Goal: Task Accomplishment & Management: Manage account settings

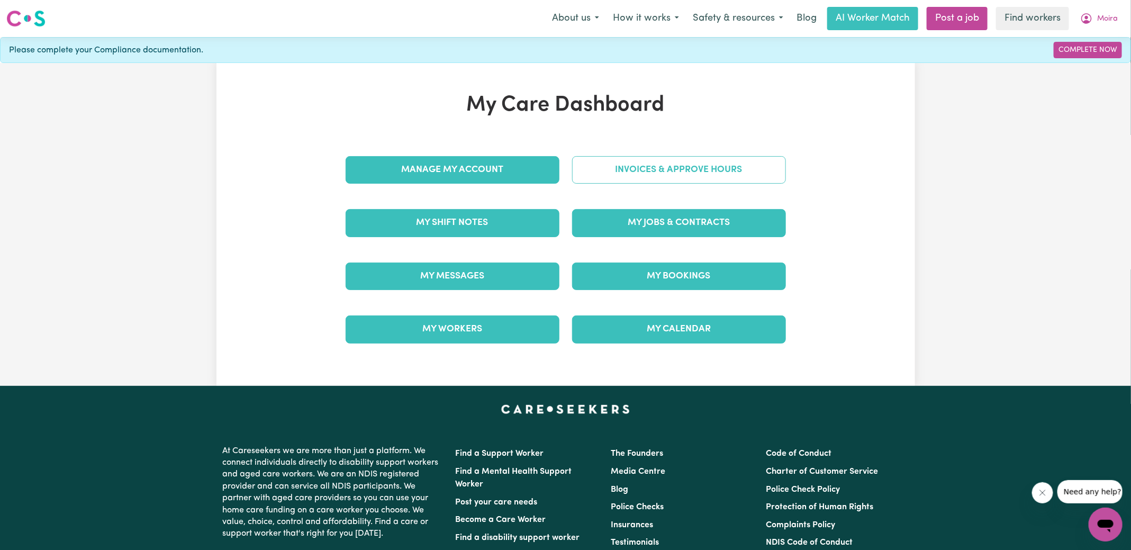
click at [607, 179] on link "Invoices & Approve Hours" at bounding box center [679, 170] width 214 height 28
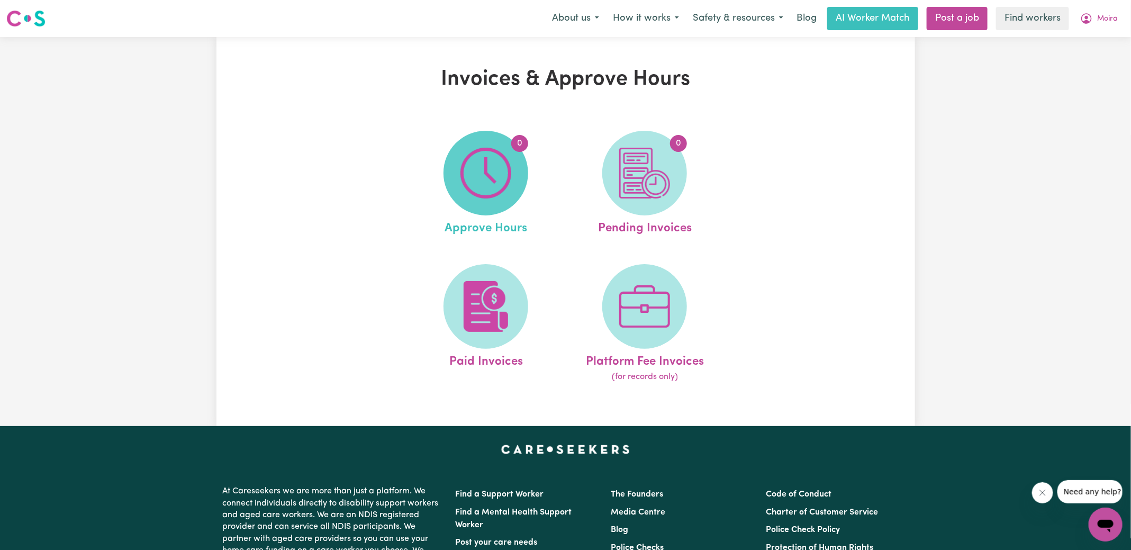
click at [487, 183] on img at bounding box center [485, 173] width 51 height 51
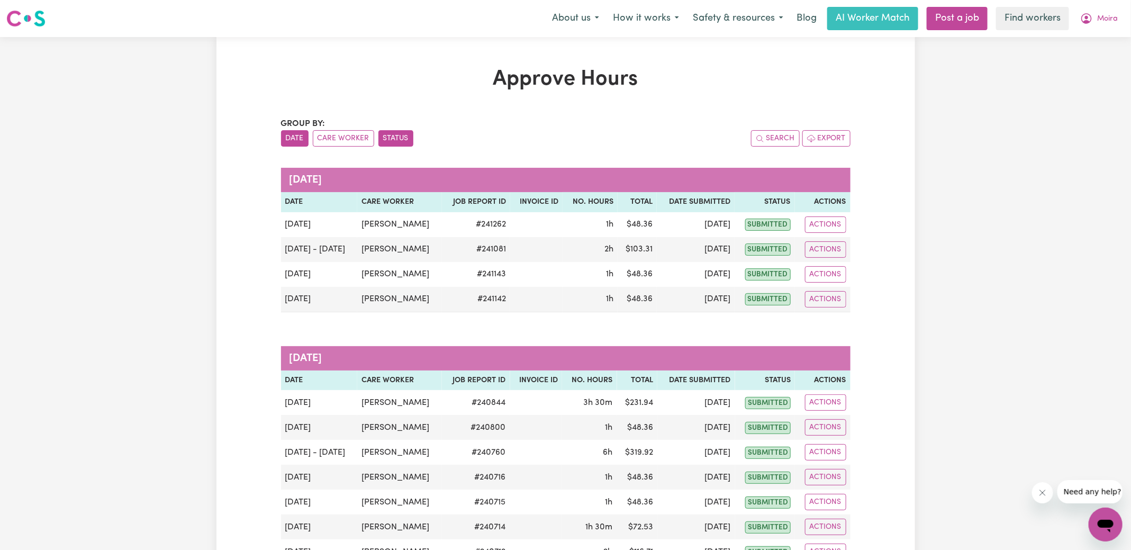
click at [393, 133] on button "Status" at bounding box center [395, 138] width 35 height 16
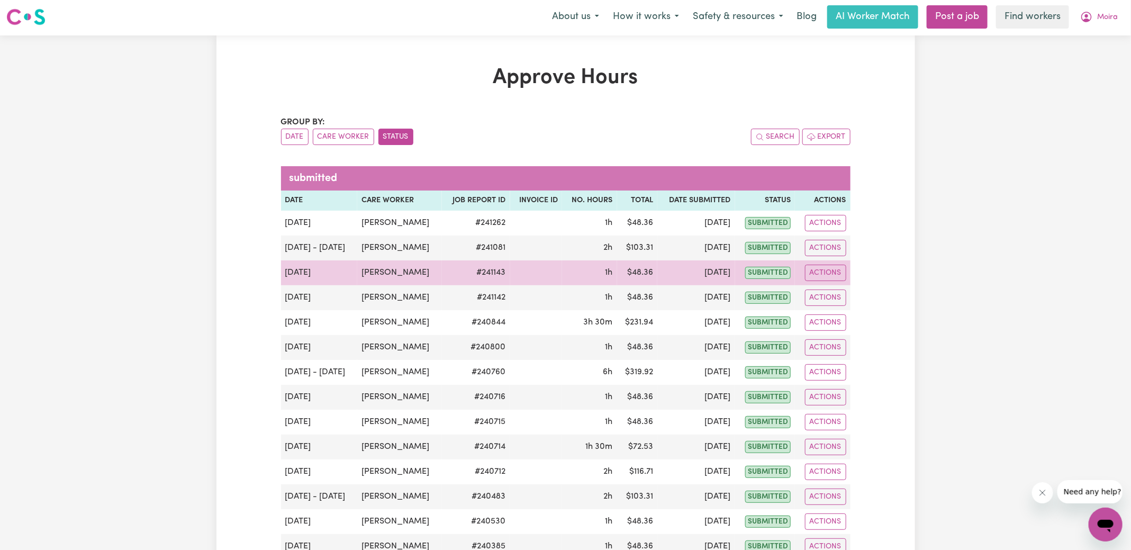
scroll to position [30, 0]
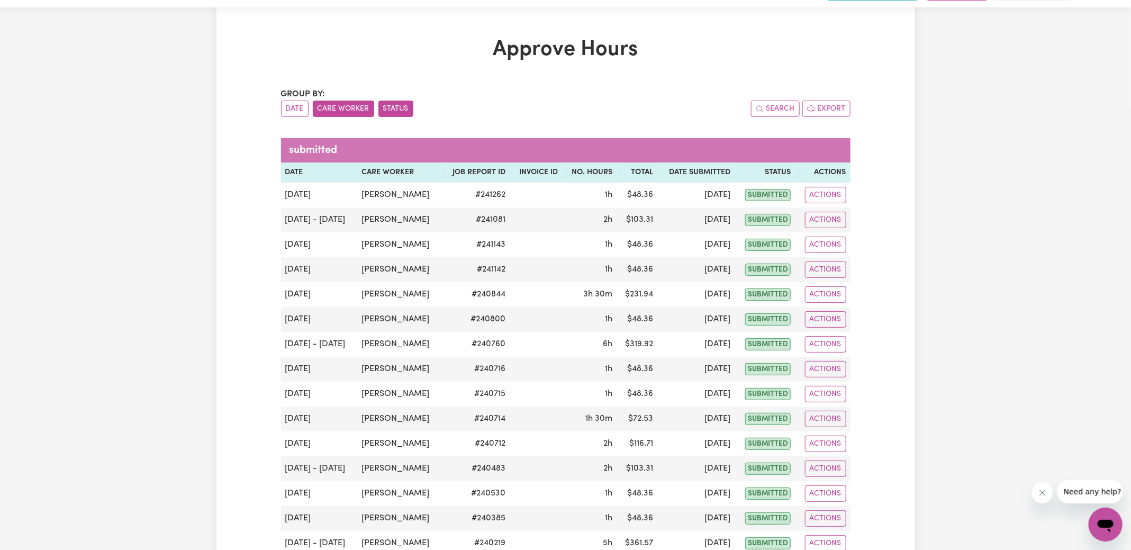
click at [326, 112] on button "Care Worker" at bounding box center [343, 109] width 61 height 16
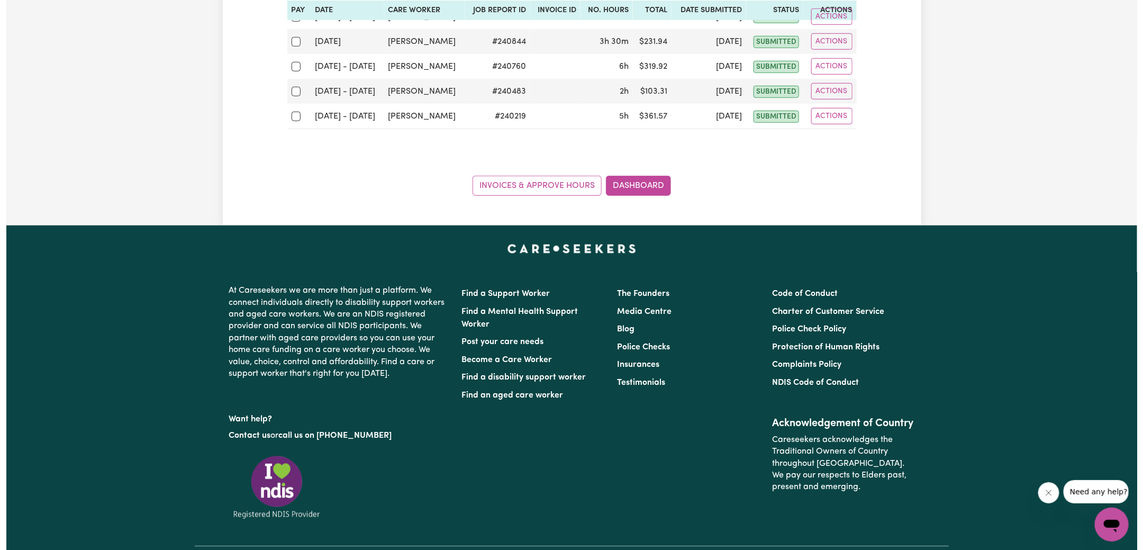
scroll to position [490, 0]
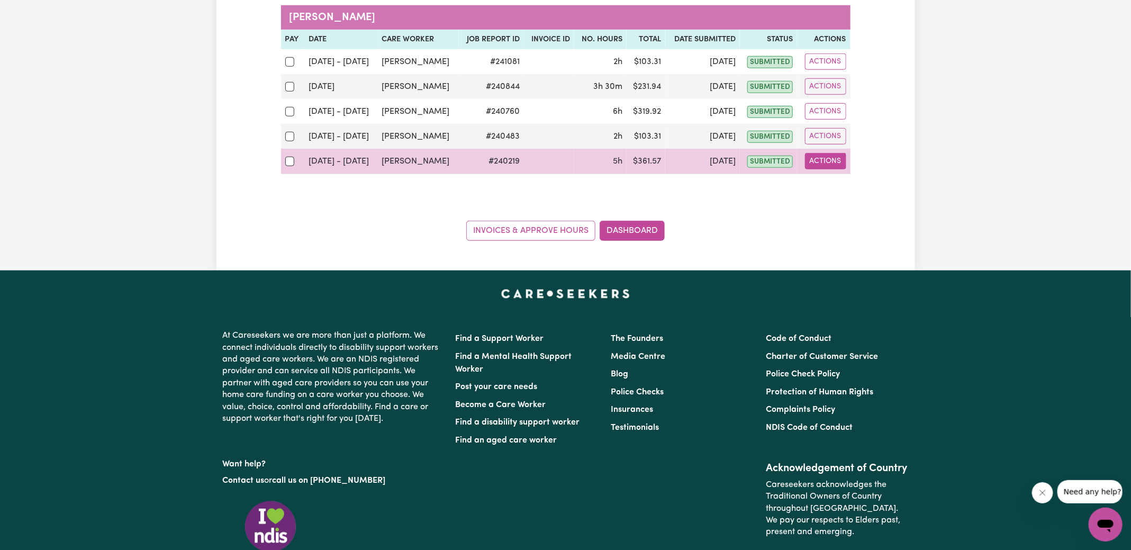
click at [825, 159] on button "Actions" at bounding box center [825, 161] width 41 height 16
click at [835, 181] on link "View Job Report" at bounding box center [851, 185] width 90 height 21
select select "pm"
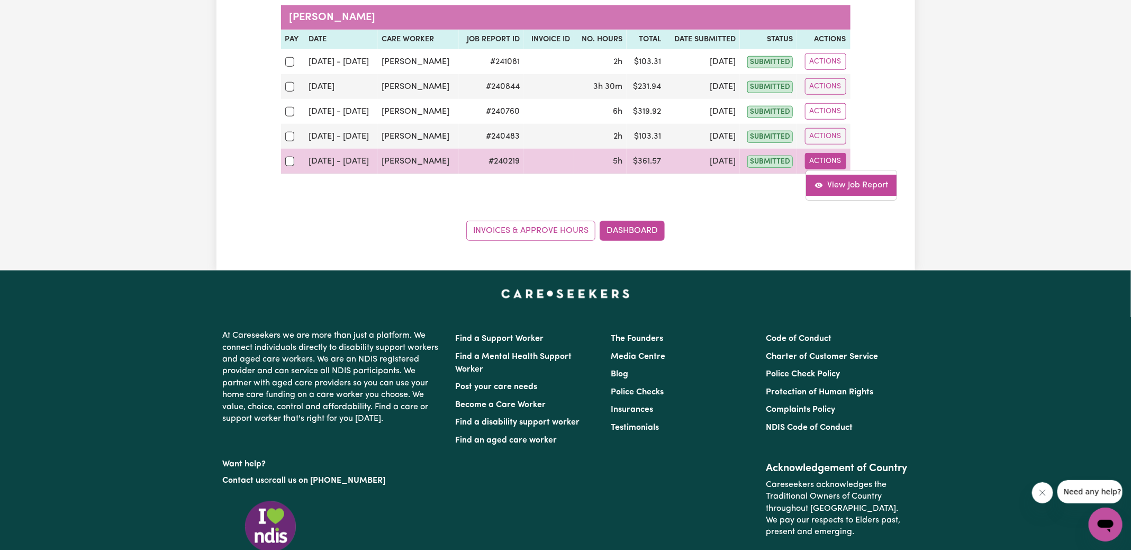
select select "pm"
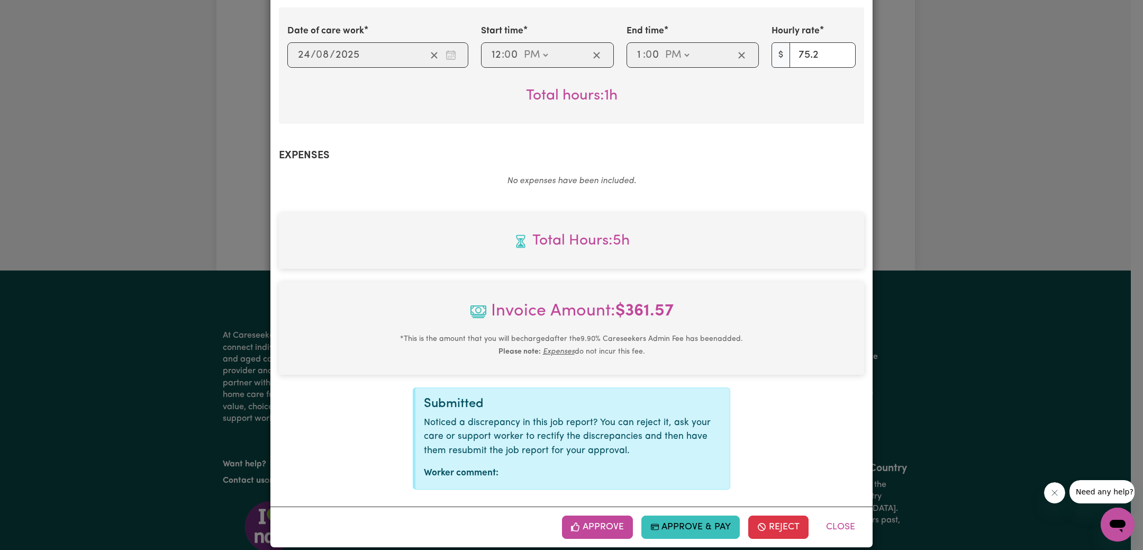
scroll to position [666, 0]
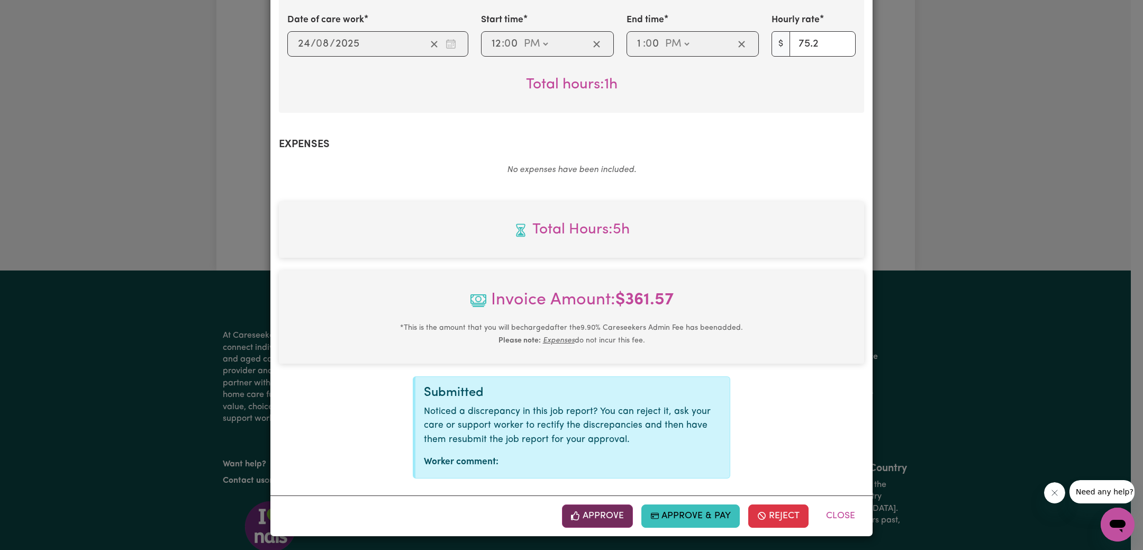
click at [594, 524] on button "Approve" at bounding box center [597, 515] width 71 height 23
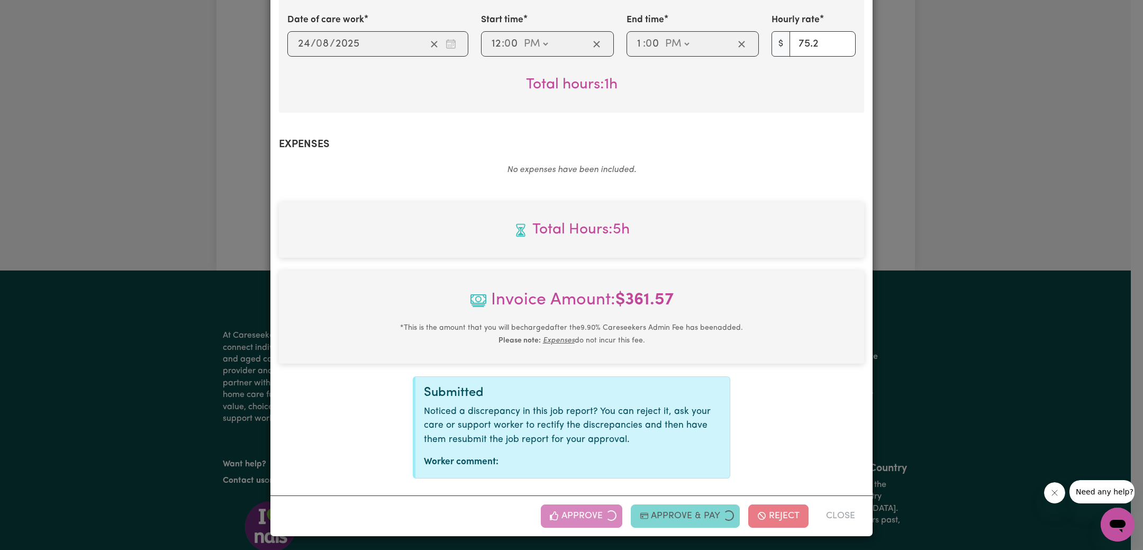
click at [910, 331] on div "Job Report # 240219 - [PERSON_NAME] Summary Job report # 240219 Client name: [P…" at bounding box center [571, 275] width 1143 height 550
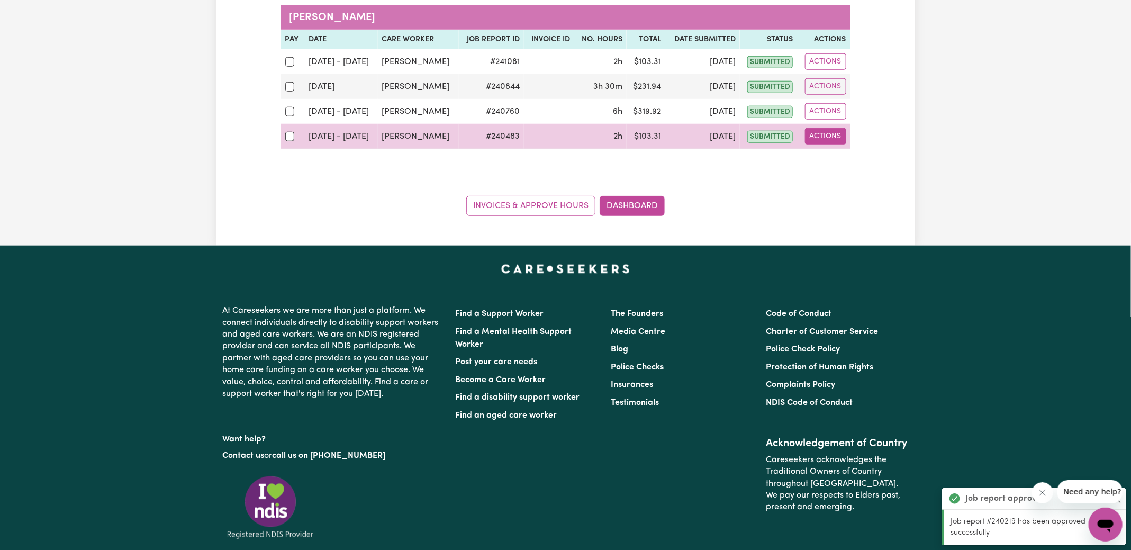
click at [829, 136] on button "Actions" at bounding box center [825, 136] width 41 height 16
click at [839, 158] on link "View Job Report" at bounding box center [851, 160] width 90 height 21
select select "pm"
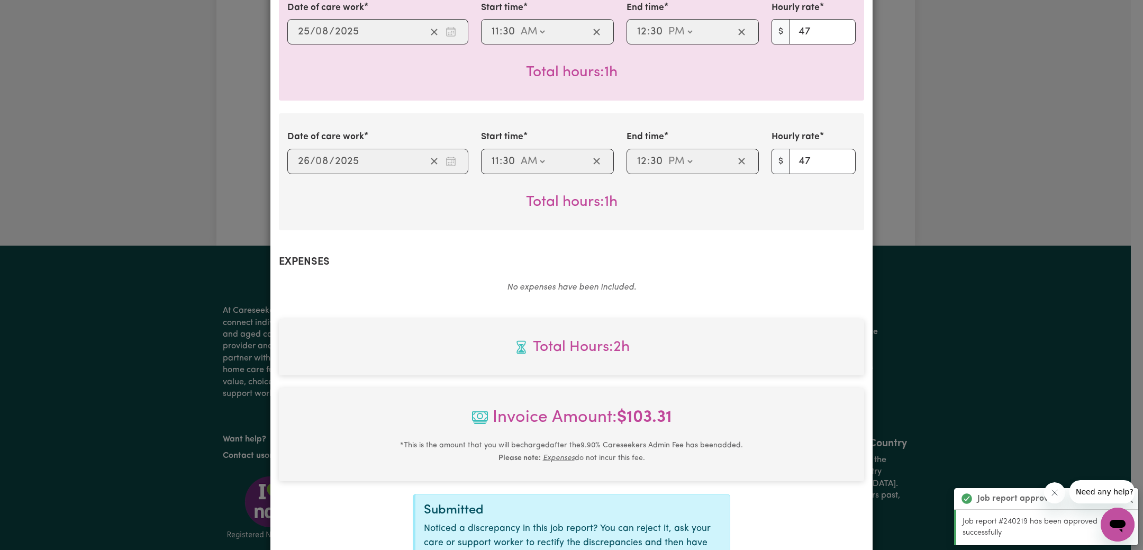
scroll to position [407, 0]
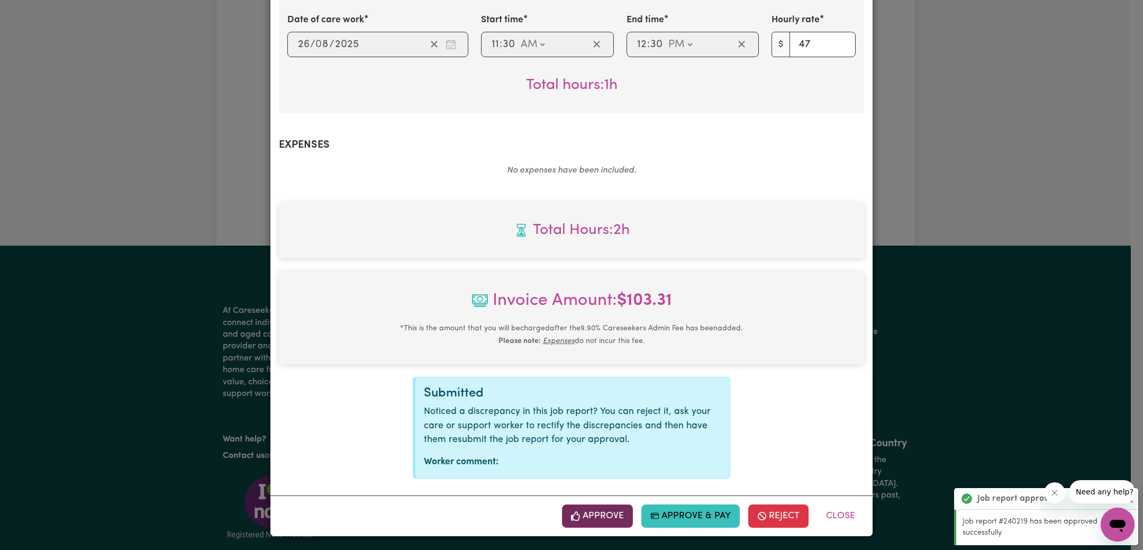
click at [590, 507] on button "Approve" at bounding box center [597, 515] width 71 height 23
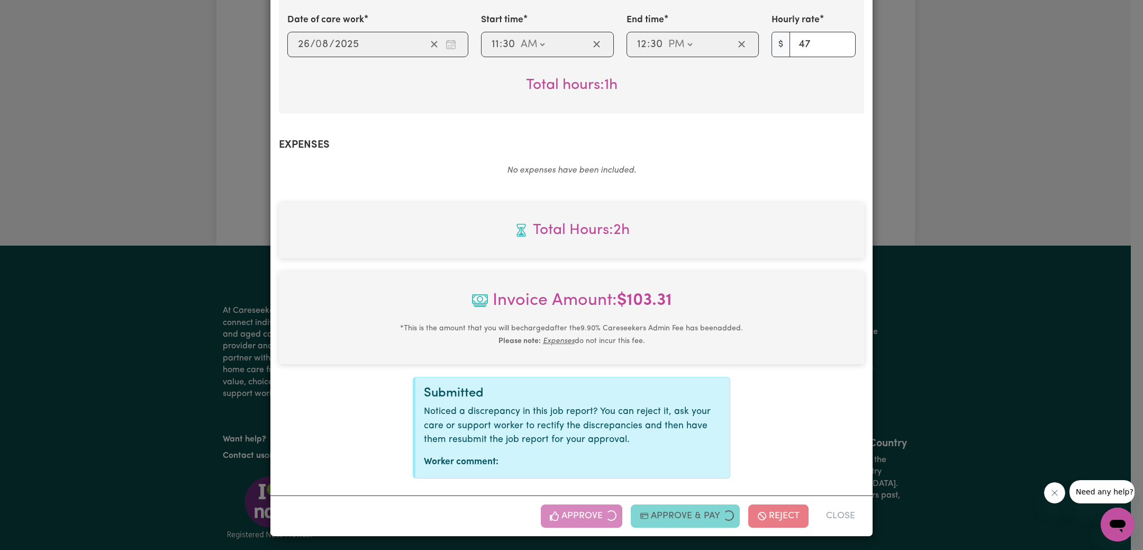
click at [961, 263] on div "Job Report # 240483 - [PERSON_NAME] Summary Job report # 240483 Client name: [P…" at bounding box center [571, 275] width 1143 height 550
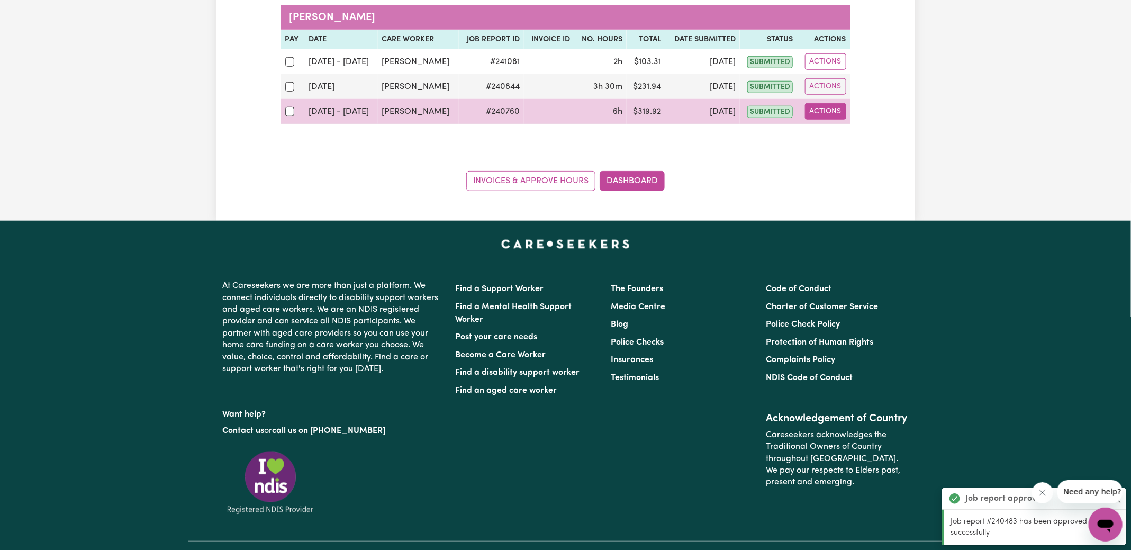
click at [829, 108] on button "Actions" at bounding box center [825, 111] width 41 height 16
click at [839, 132] on link "View Job Report" at bounding box center [851, 135] width 90 height 21
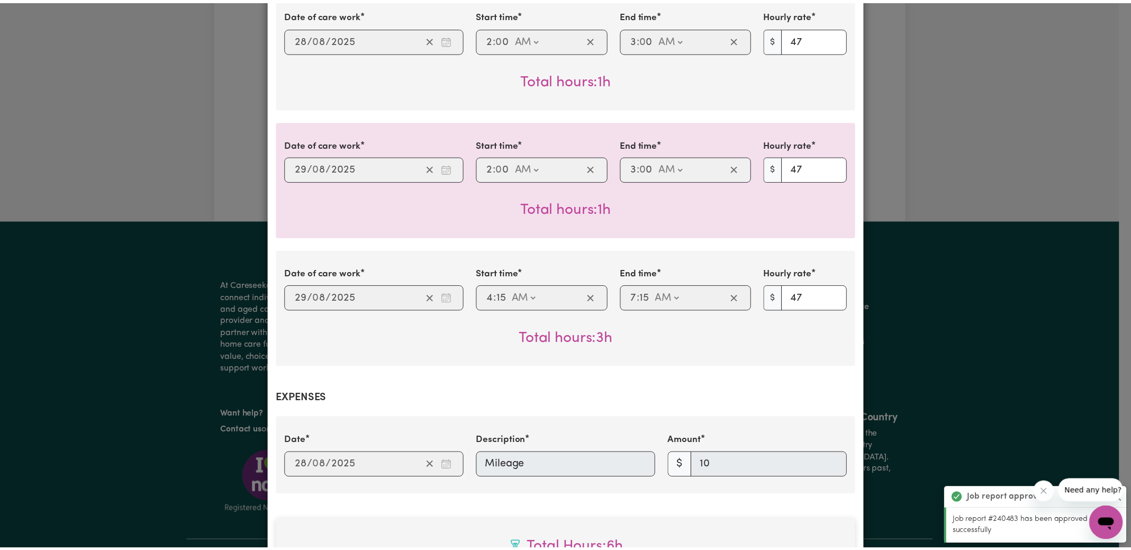
scroll to position [731, 0]
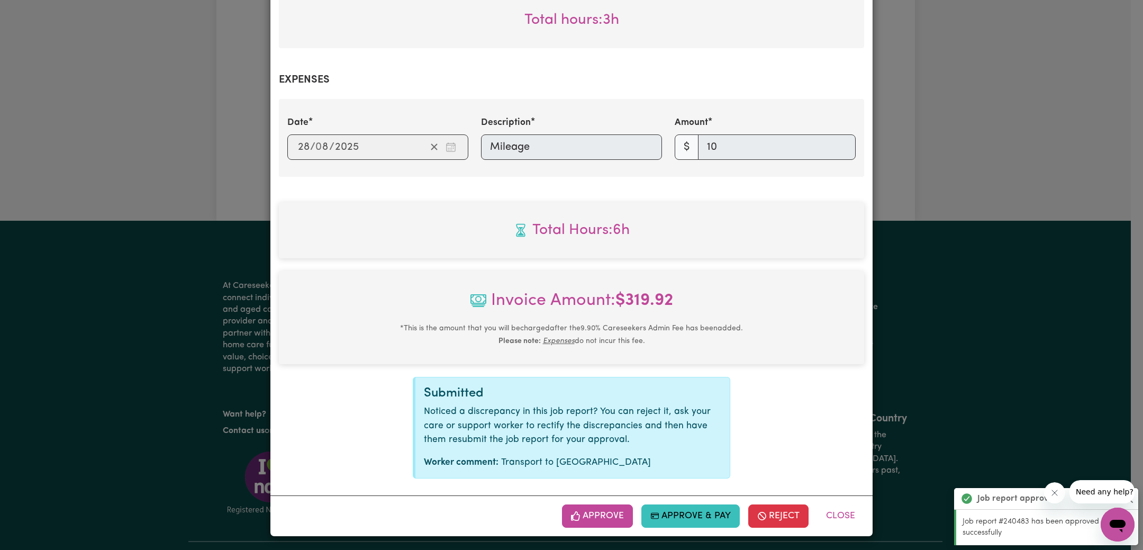
click at [595, 514] on button "Approve" at bounding box center [597, 515] width 71 height 23
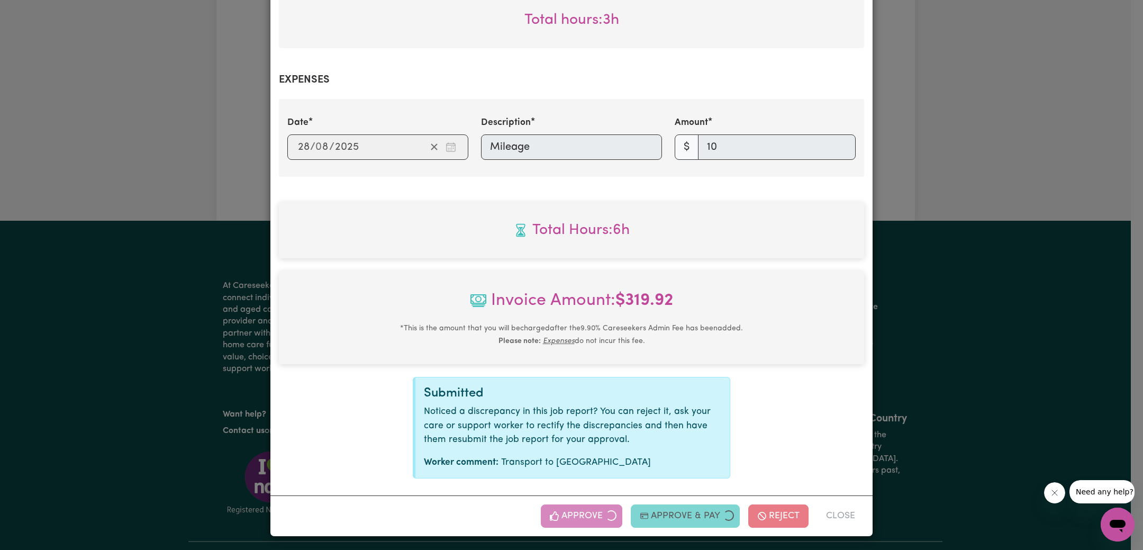
click at [1010, 217] on div "Job Report # 240760 - [PERSON_NAME] Summary Job report # 240760 Client name: [P…" at bounding box center [571, 275] width 1143 height 550
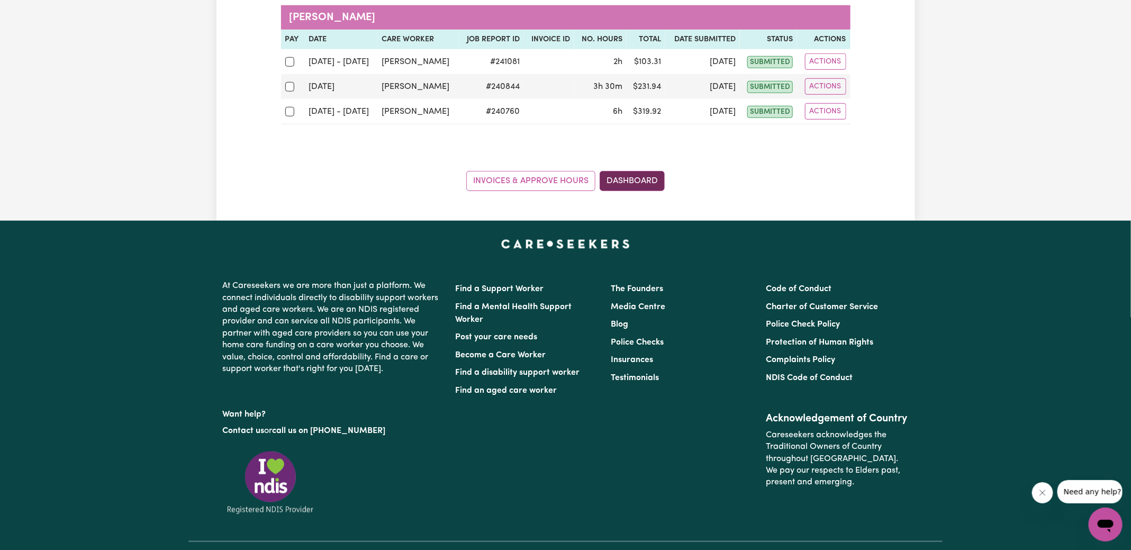
click at [637, 172] on link "Dashboard" at bounding box center [631, 181] width 65 height 20
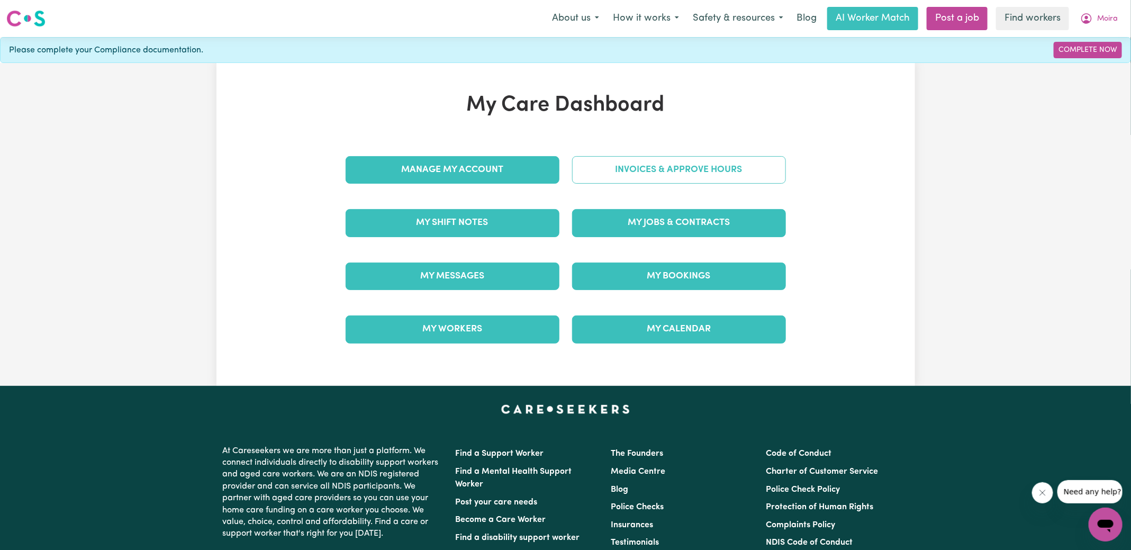
click at [679, 165] on link "Invoices & Approve Hours" at bounding box center [679, 170] width 214 height 28
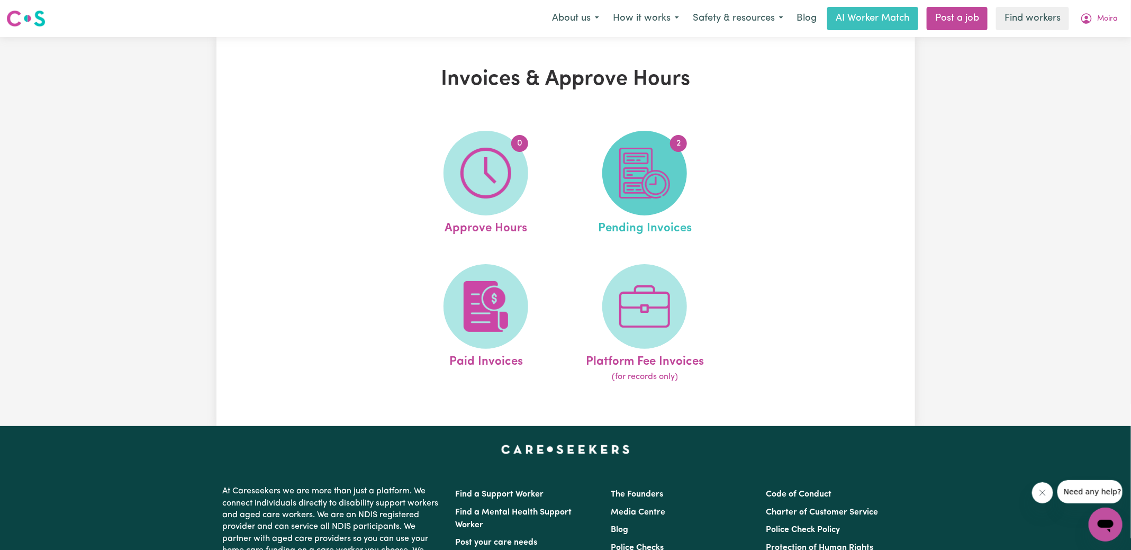
click at [661, 177] on img at bounding box center [644, 173] width 51 height 51
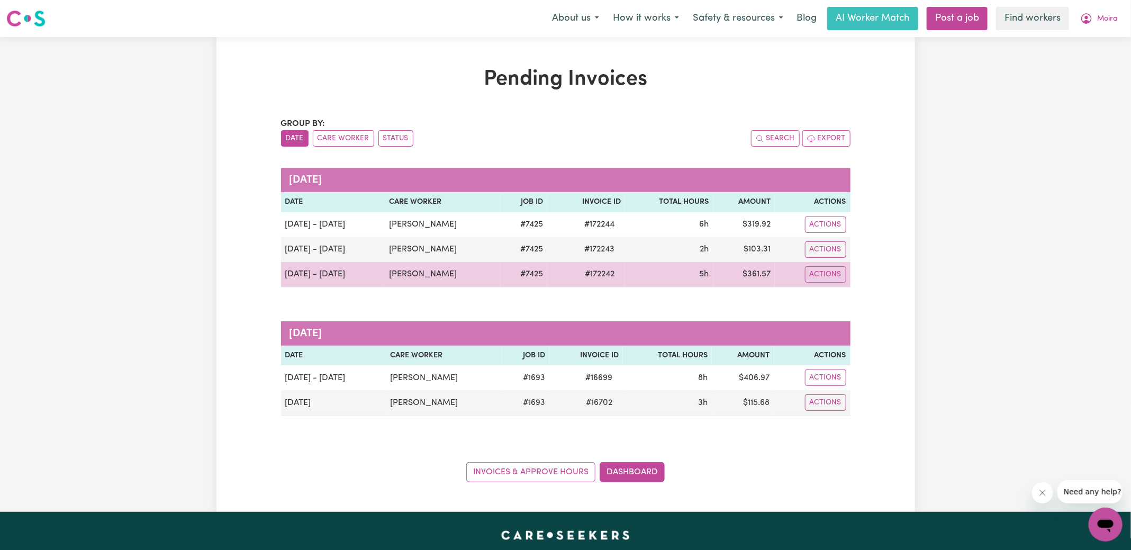
click at [592, 276] on span "# 172242" at bounding box center [599, 274] width 42 height 13
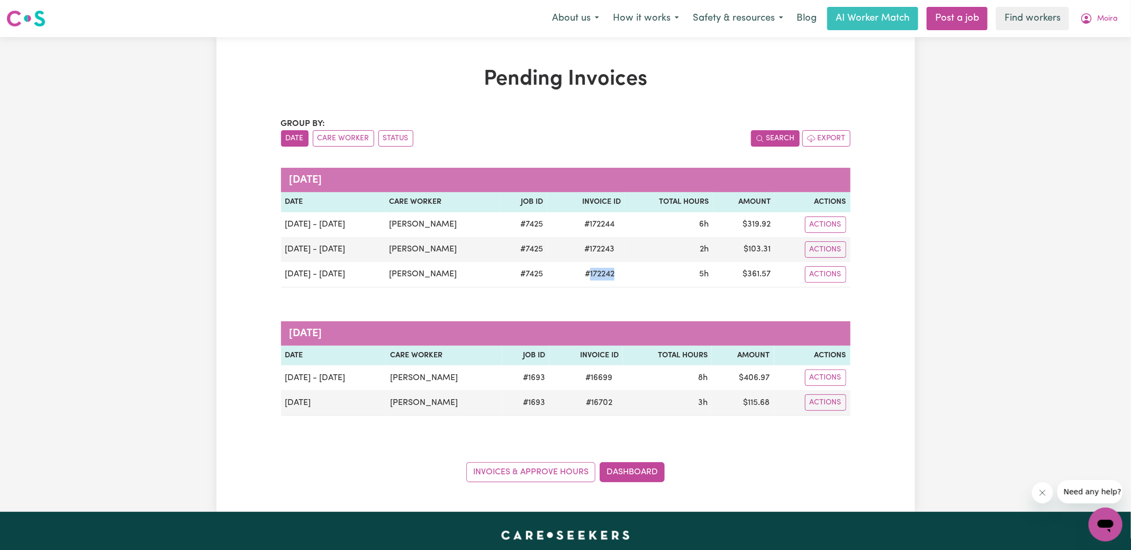
copy span "172242"
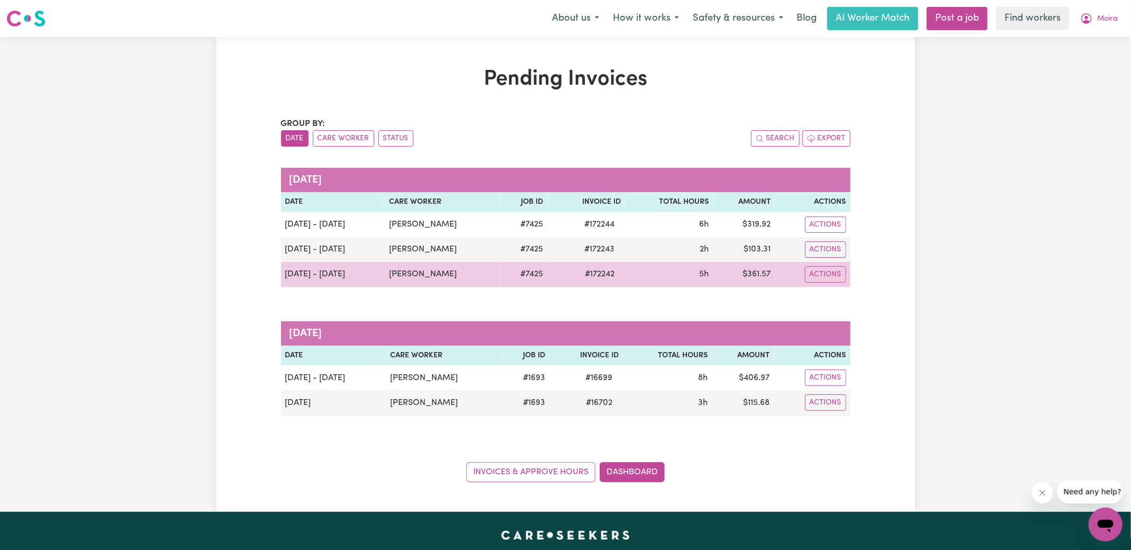
click at [762, 270] on td "$ 361.57" at bounding box center [744, 274] width 62 height 25
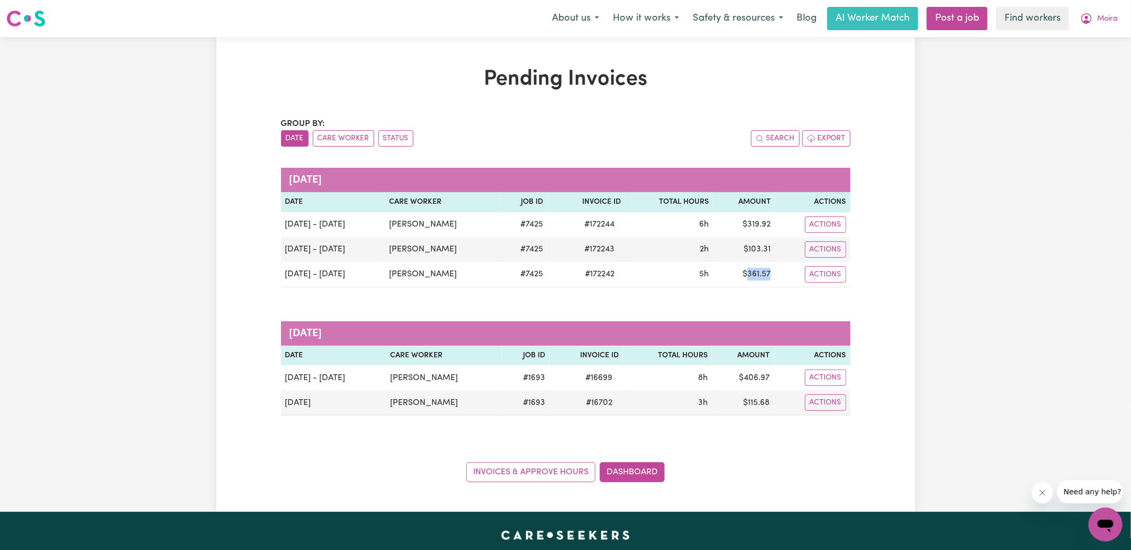
copy td "361.57"
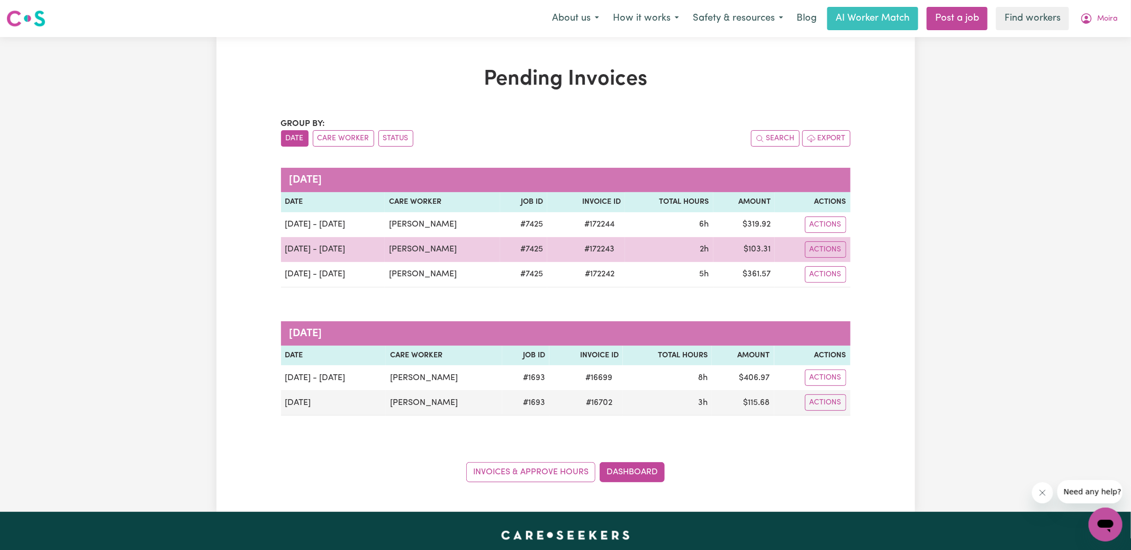
click at [599, 250] on span "# 172243" at bounding box center [599, 249] width 43 height 13
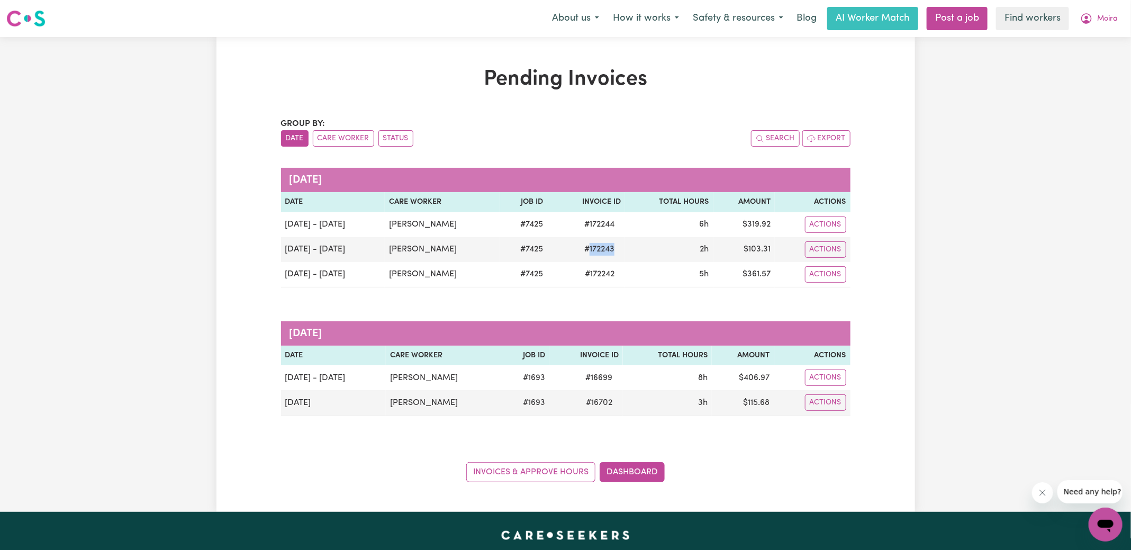
copy span "172243"
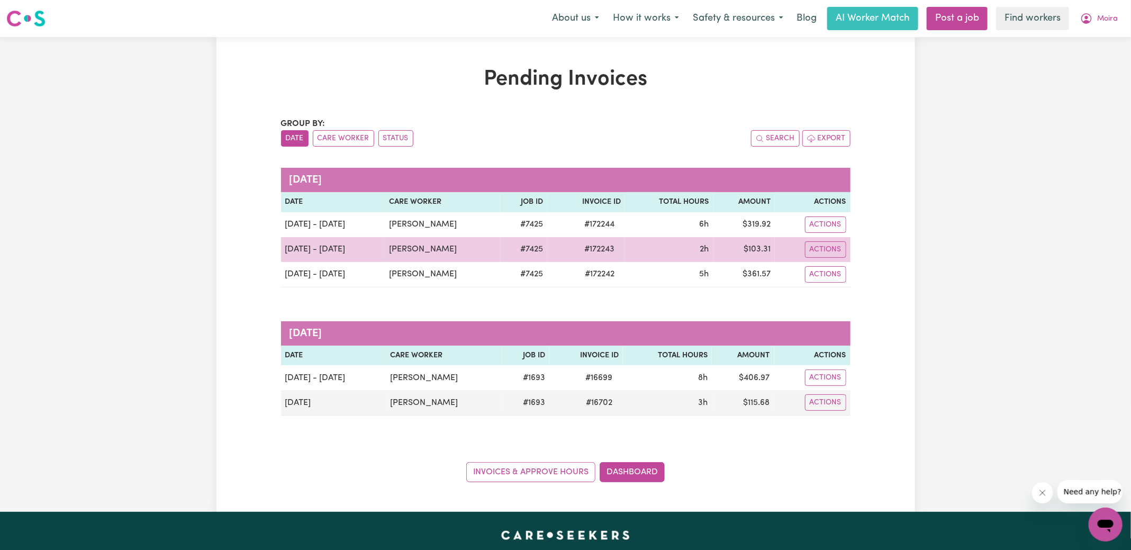
click at [764, 246] on td "$ 103.31" at bounding box center [744, 249] width 62 height 25
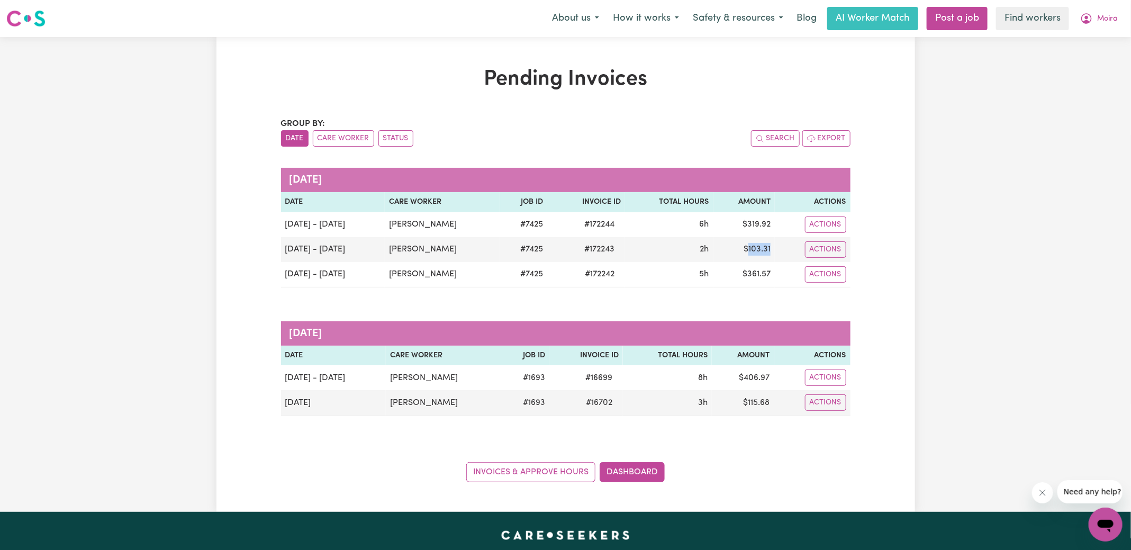
copy td "103.31"
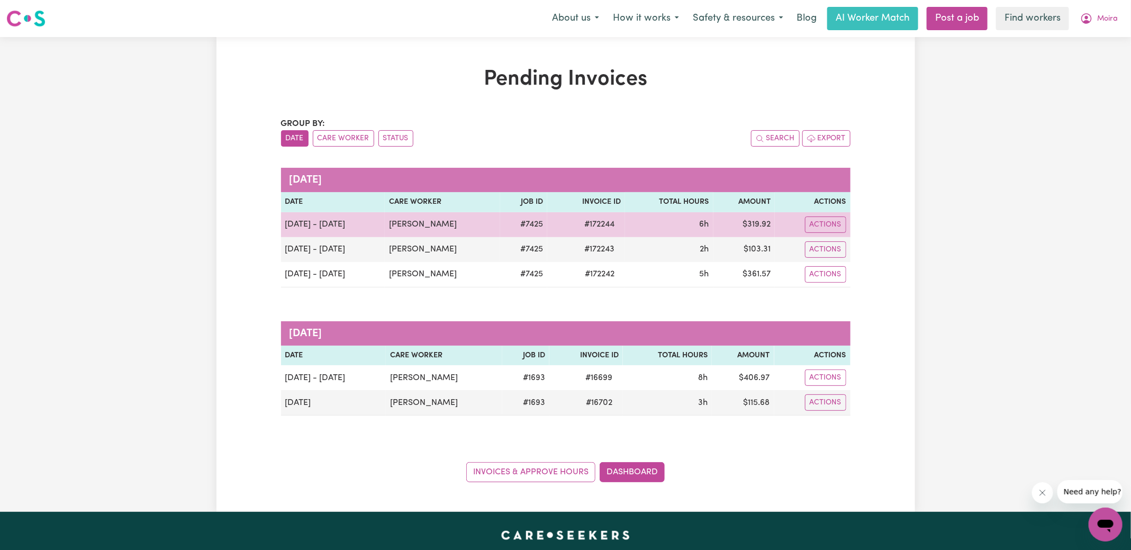
click at [590, 221] on span "# 172244" at bounding box center [599, 224] width 43 height 13
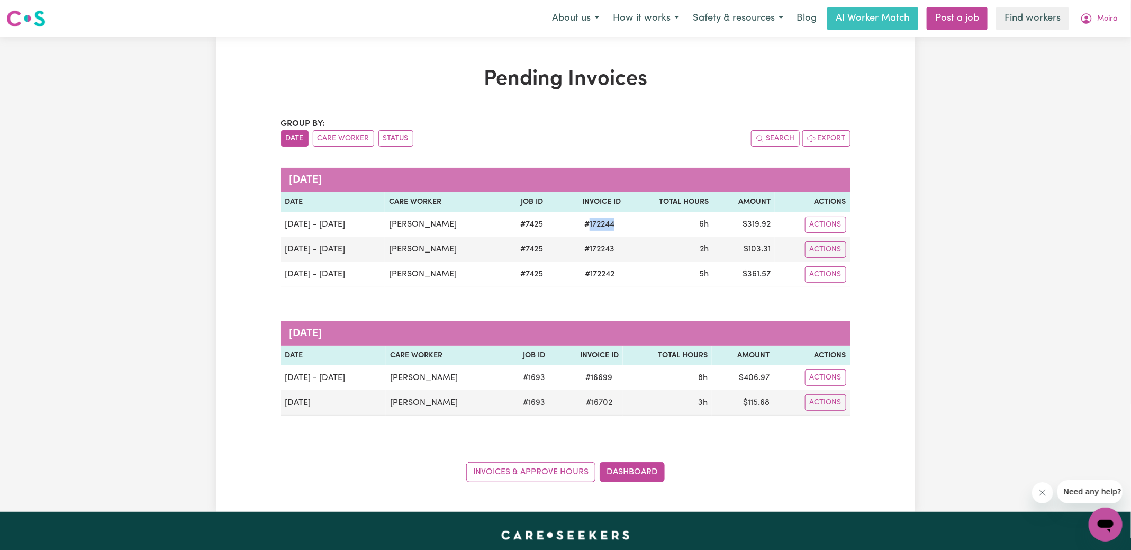
drag, startPoint x: 590, startPoint y: 221, endPoint x: 641, endPoint y: 210, distance: 51.5
click at [590, 221] on span "# 172244" at bounding box center [599, 224] width 43 height 13
copy span "172244"
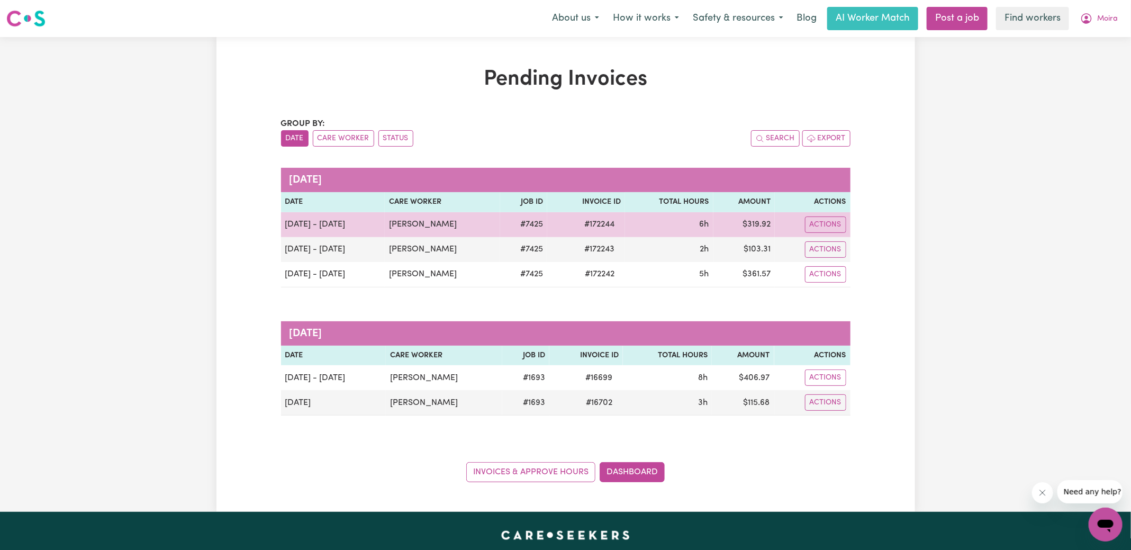
click at [760, 226] on td "$ 319.92" at bounding box center [744, 224] width 62 height 25
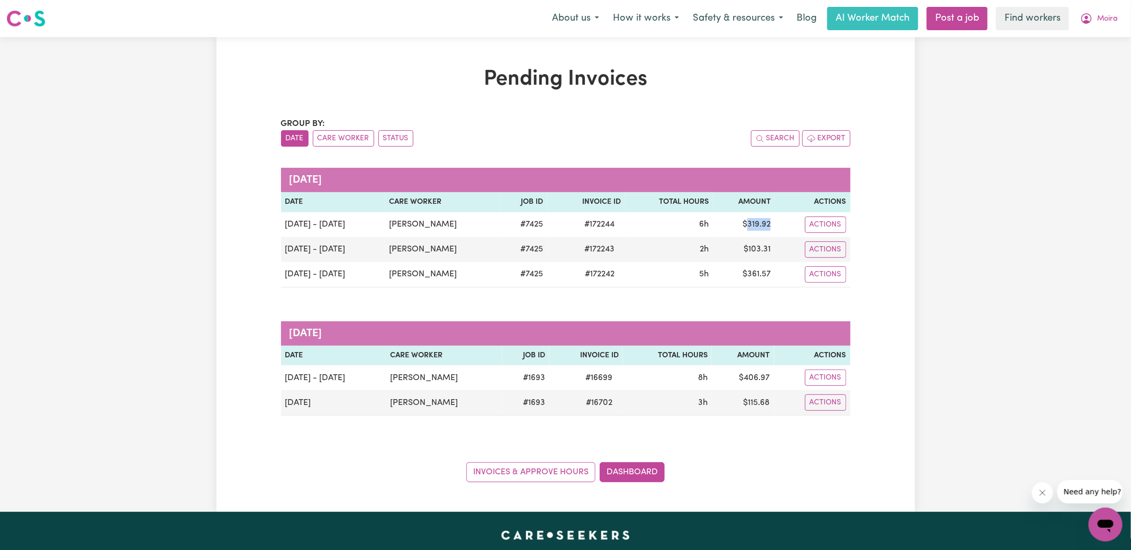
copy td "319.92"
click at [1089, 11] on button "Moira" at bounding box center [1098, 18] width 51 height 22
click at [1075, 63] on link "Logout" at bounding box center [1082, 61] width 84 height 20
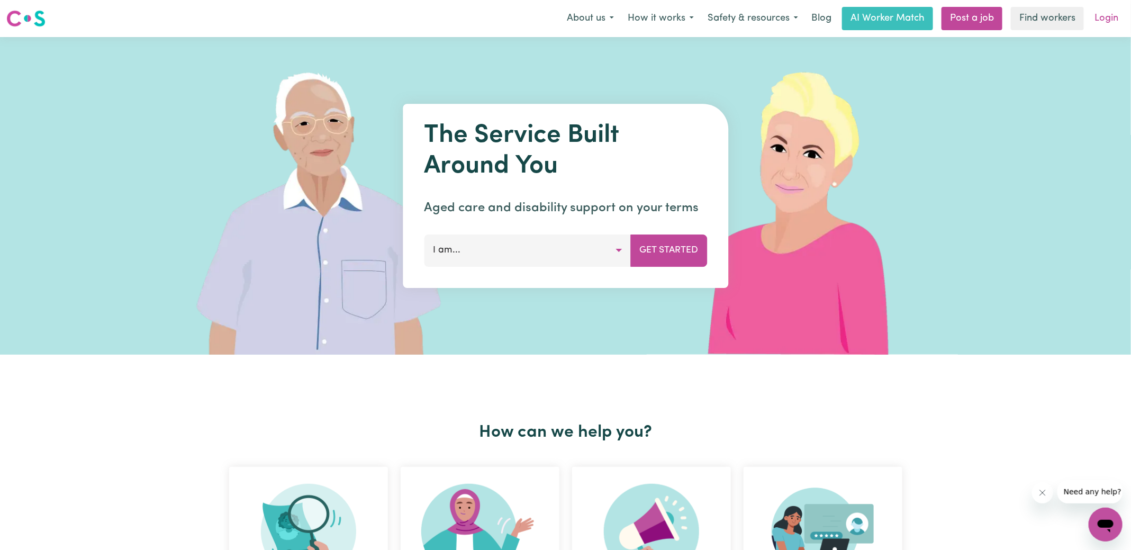
click at [1103, 15] on link "Login" at bounding box center [1106, 18] width 37 height 23
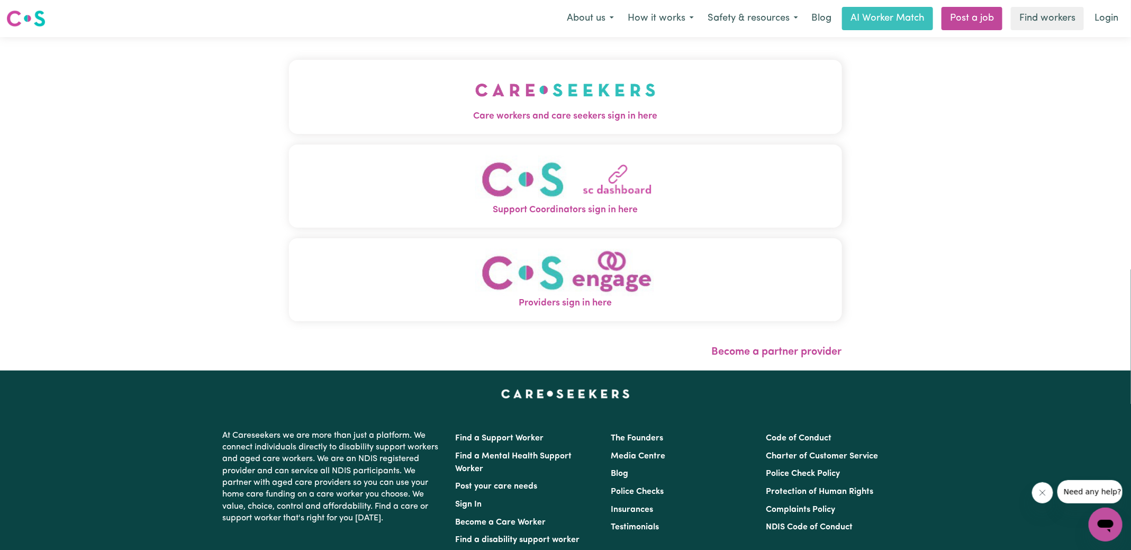
click at [477, 81] on img "Care workers and care seekers sign in here" at bounding box center [565, 89] width 180 height 39
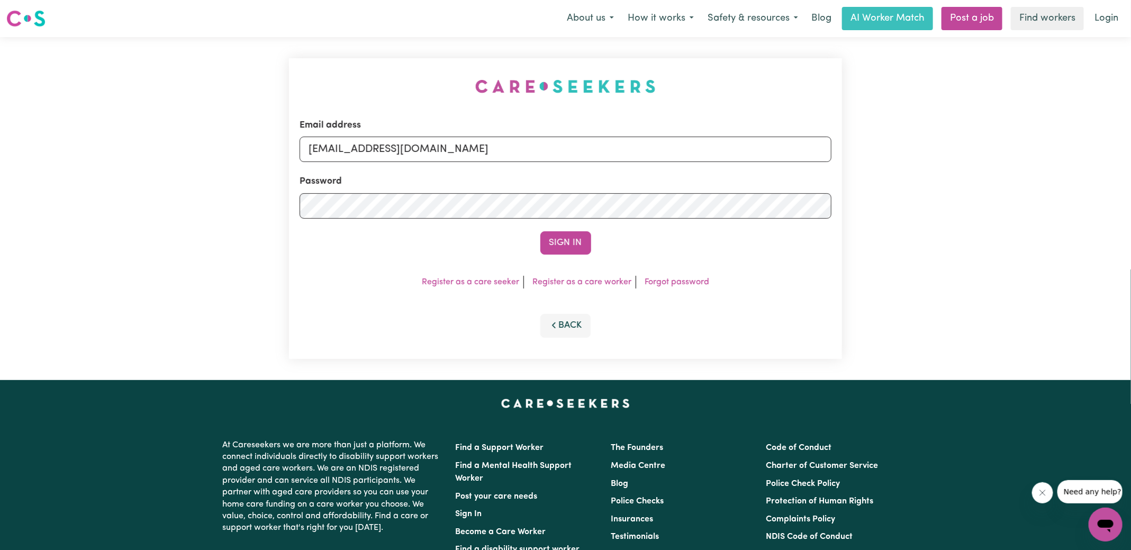
click at [258, 85] on div "Email address [EMAIL_ADDRESS][DOMAIN_NAME] Password Sign In Register as a care …" at bounding box center [565, 208] width 1131 height 343
drag, startPoint x: 366, startPoint y: 150, endPoint x: 951, endPoint y: 208, distance: 588.1
click at [951, 208] on div "Email address [EMAIL_ADDRESS][DOMAIN_NAME] Password Sign In Register as a care …" at bounding box center [565, 208] width 1131 height 343
click at [367, 149] on input "superuser~[PERSON_NAME]" at bounding box center [565, 149] width 532 height 25
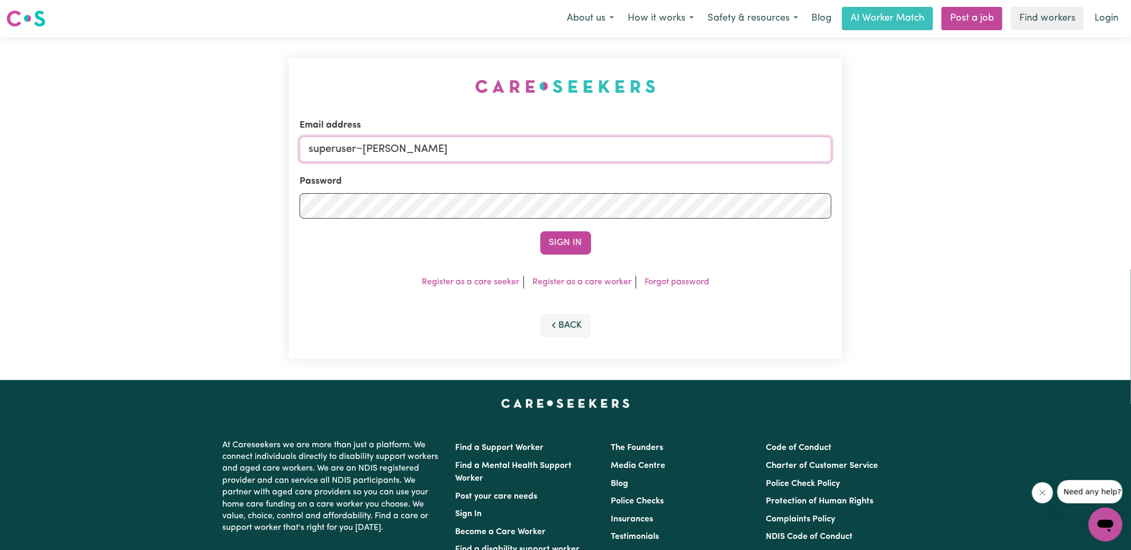
paste input "[PERSON_NAME]"
click at [399, 146] on input "superuser~[PERSON_NAME]" at bounding box center [565, 149] width 532 height 25
type input "[EMAIL_ADDRESS][DOMAIN_NAME]"
click at [540, 231] on button "Sign In" at bounding box center [565, 242] width 51 height 23
